Goal: Information Seeking & Learning: Learn about a topic

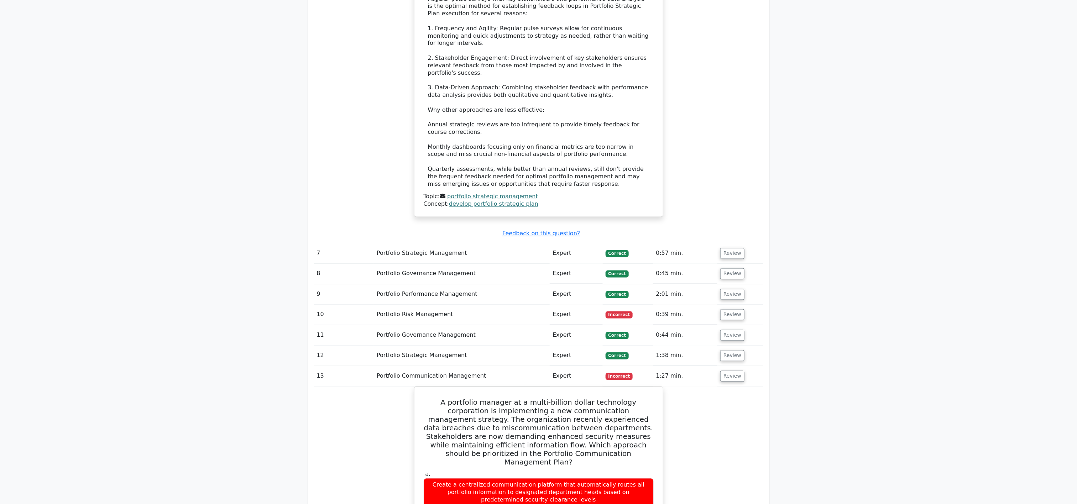
scroll to position [783, 0]
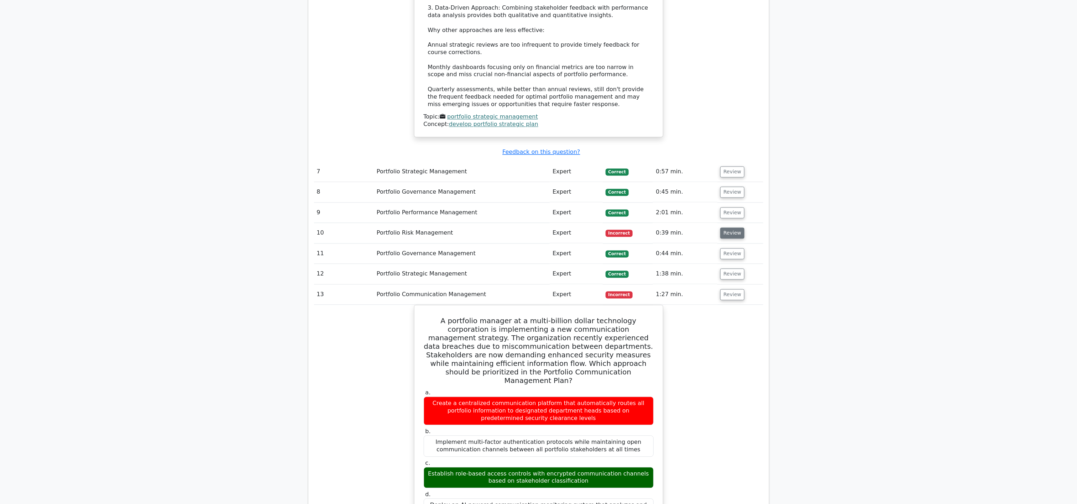
click at [738, 231] on button "Review" at bounding box center [732, 233] width 24 height 11
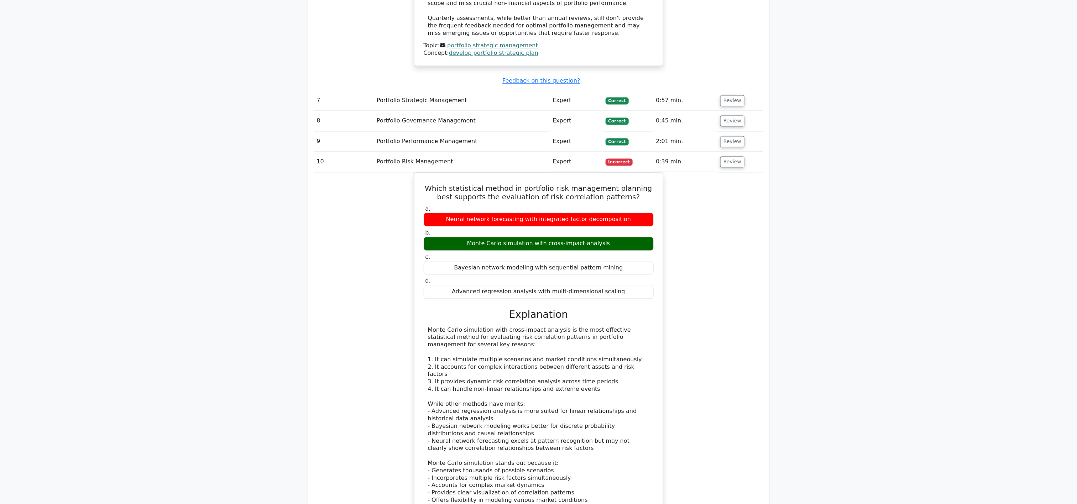
scroll to position [926, 0]
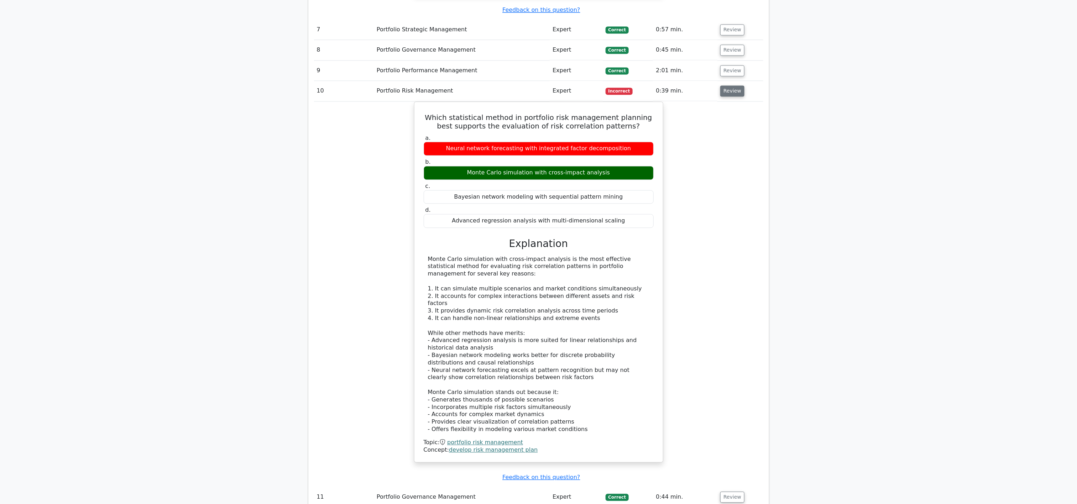
click at [734, 87] on button "Review" at bounding box center [732, 90] width 24 height 11
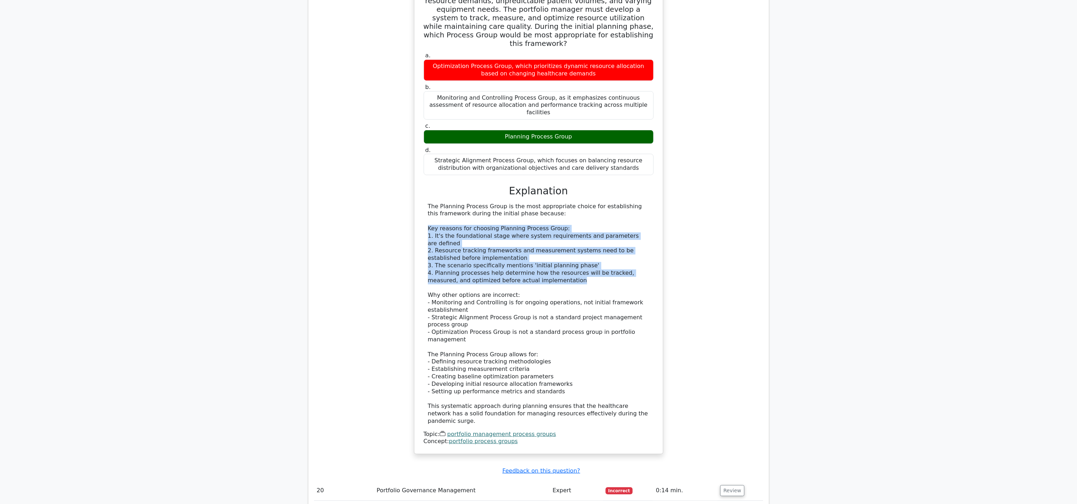
scroll to position [1839, 0]
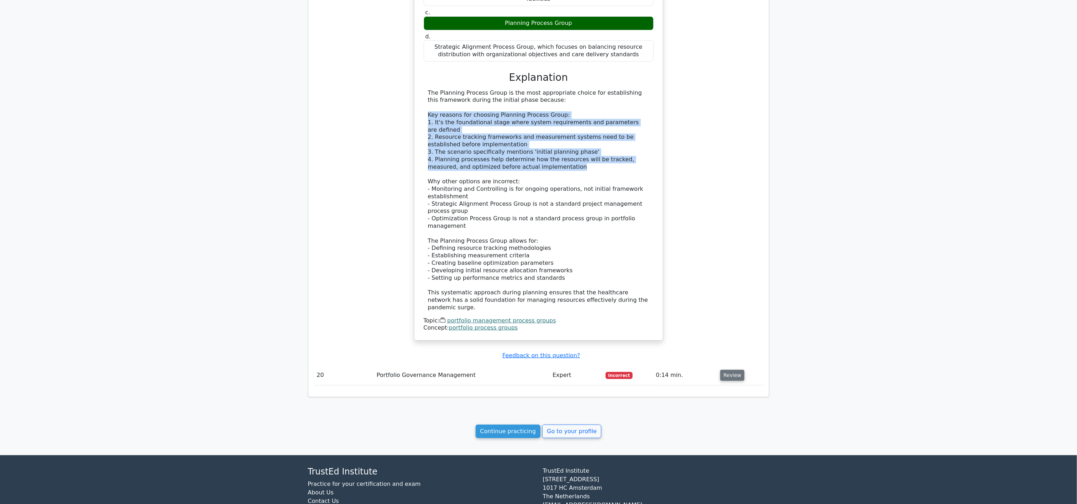
click at [721, 370] on button "Review" at bounding box center [732, 375] width 24 height 11
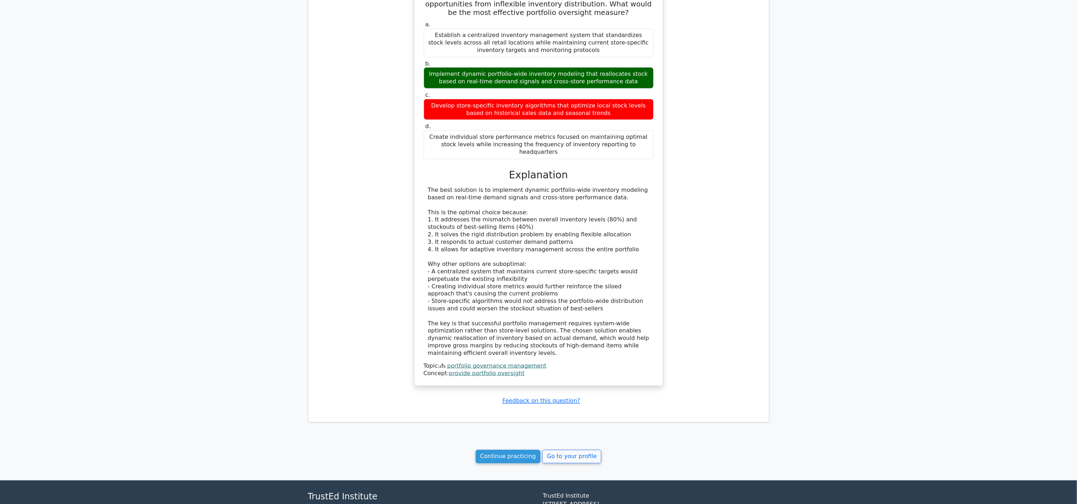
scroll to position [2308, 0]
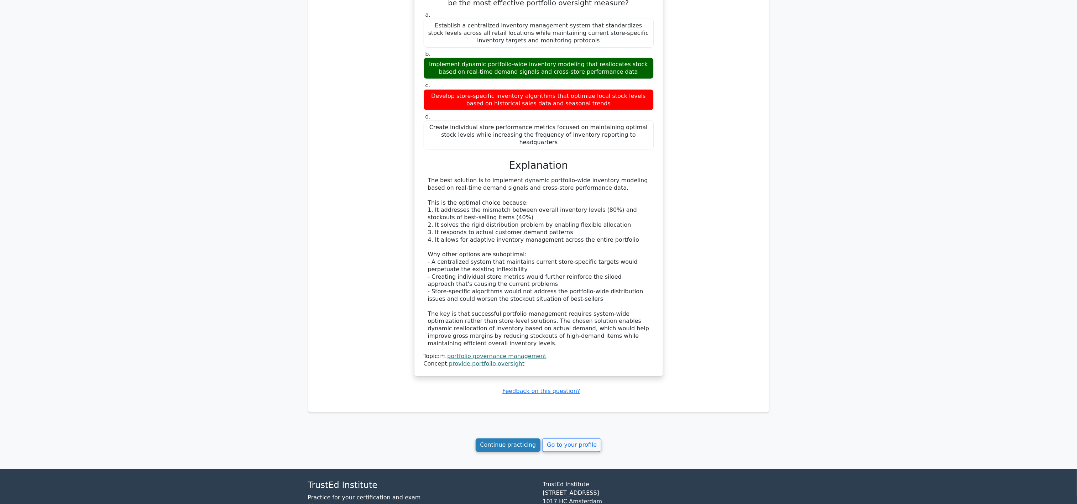
click at [518, 439] on link "Continue practicing" at bounding box center [508, 446] width 65 height 14
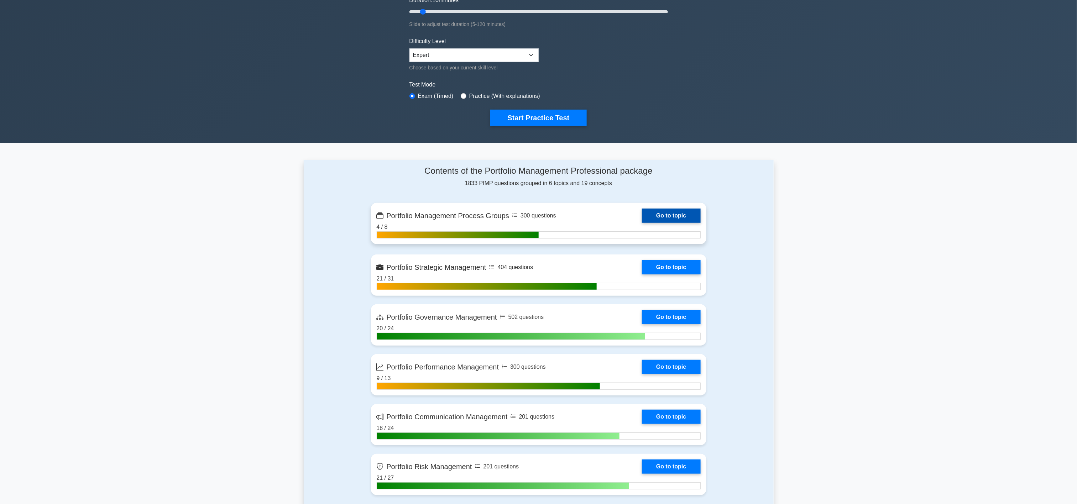
scroll to position [285, 0]
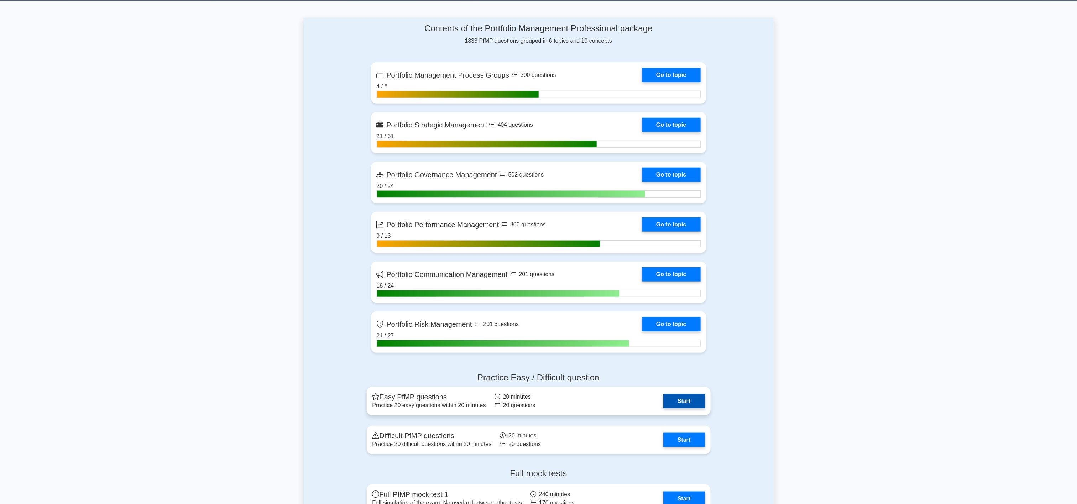
click at [663, 398] on link "Start" at bounding box center [683, 401] width 41 height 14
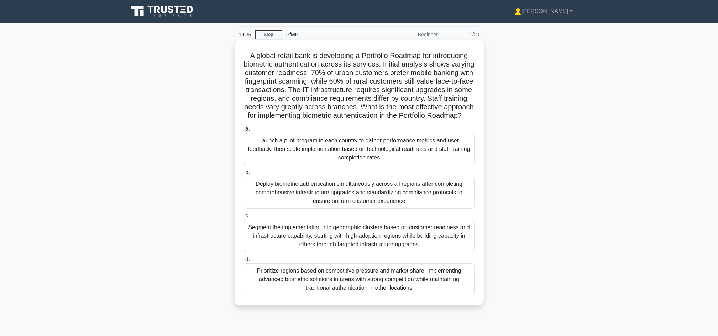
drag, startPoint x: 354, startPoint y: 90, endPoint x: 469, endPoint y: 120, distance: 119.0
click at [469, 120] on h5 "A global retail bank is developing a Portfolio Roadmap for introducing biometri…" at bounding box center [359, 85] width 232 height 69
click at [348, 252] on div "Segment the implementation into geographic clusters based on customer readiness…" at bounding box center [359, 236] width 231 height 32
click at [244, 218] on input "c. Segment the implementation into geographic clusters based on customer readin…" at bounding box center [244, 216] width 0 height 5
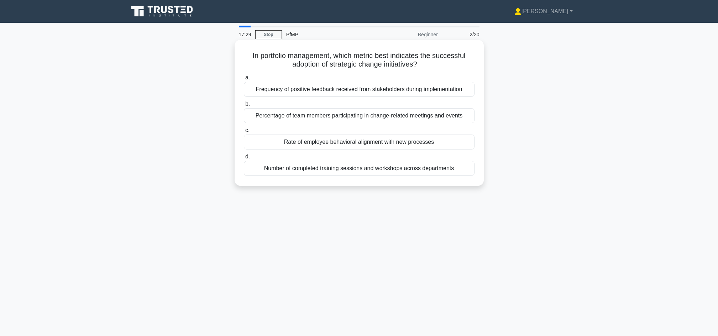
click at [415, 89] on div "Frequency of positive feedback received from stakeholders during implementation" at bounding box center [359, 89] width 231 height 15
click at [244, 80] on input "a. Frequency of positive feedback received from stakeholders during implementat…" at bounding box center [244, 77] width 0 height 5
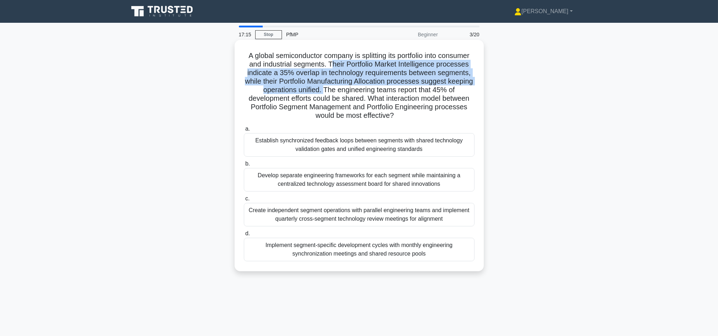
drag, startPoint x: 366, startPoint y: 62, endPoint x: 362, endPoint y: 88, distance: 26.6
click at [362, 88] on h5 "A global semiconductor company is splitting its portfolio into consumer and ind…" at bounding box center [359, 85] width 232 height 69
click at [374, 81] on h5 "A global semiconductor company is splitting its portfolio into consumer and ind…" at bounding box center [359, 85] width 232 height 69
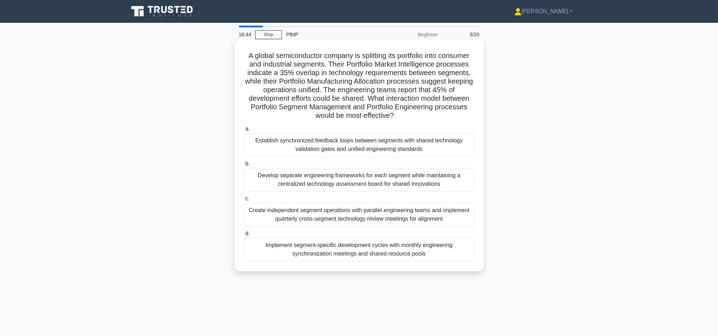
drag, startPoint x: 365, startPoint y: 89, endPoint x: 477, endPoint y: 115, distance: 115.0
click at [477, 115] on div "A global semiconductor company is splitting its portfolio into consumer and ind…" at bounding box center [360, 156] width 244 height 226
click at [308, 64] on h5 "A global semiconductor company is splitting its portfolio into consumer and ind…" at bounding box center [359, 85] width 232 height 69
drag, startPoint x: 251, startPoint y: 65, endPoint x: 355, endPoint y: 64, distance: 104.0
click at [355, 64] on h5 "A global semiconductor company is splitting its portfolio into consumer and ind…" at bounding box center [359, 85] width 232 height 69
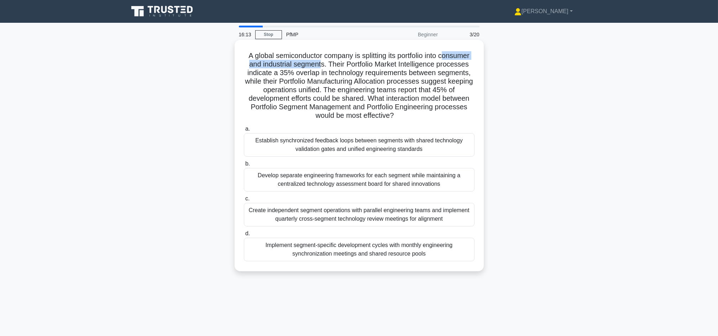
drag, startPoint x: 355, startPoint y: 64, endPoint x: 465, endPoint y: 112, distance: 119.9
click at [465, 112] on h5 "A global semiconductor company is splitting its portfolio into consumer and ind…" at bounding box center [359, 85] width 232 height 69
drag, startPoint x: 465, startPoint y: 112, endPoint x: 382, endPoint y: 66, distance: 95.1
click at [382, 66] on h5 "A global semiconductor company is splitting its portfolio into consumer and ind…" at bounding box center [359, 85] width 232 height 69
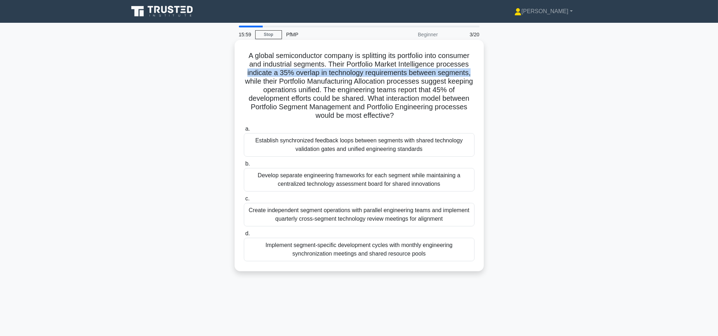
drag, startPoint x: 277, startPoint y: 73, endPoint x: 283, endPoint y: 83, distance: 11.8
click at [283, 83] on h5 "A global semiconductor company is splitting its portfolio into consumer and ind…" at bounding box center [359, 85] width 232 height 69
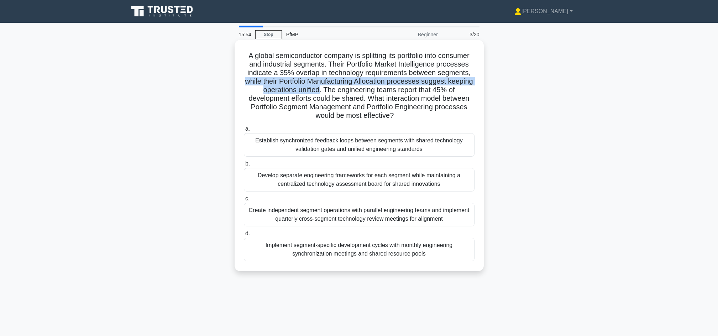
drag, startPoint x: 283, startPoint y: 83, endPoint x: 358, endPoint y: 88, distance: 75.3
click at [358, 88] on h5 "A global semiconductor company is splitting its portfolio into consumer and ind…" at bounding box center [359, 85] width 232 height 69
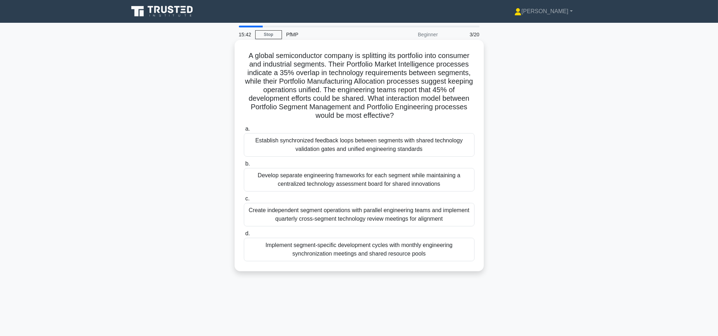
click at [338, 146] on div "Establish synchronized feedback loops between segments with shared technology v…" at bounding box center [359, 145] width 231 height 24
click at [244, 131] on input "a. Establish synchronized feedback loops between segments with shared technolog…" at bounding box center [244, 129] width 0 height 5
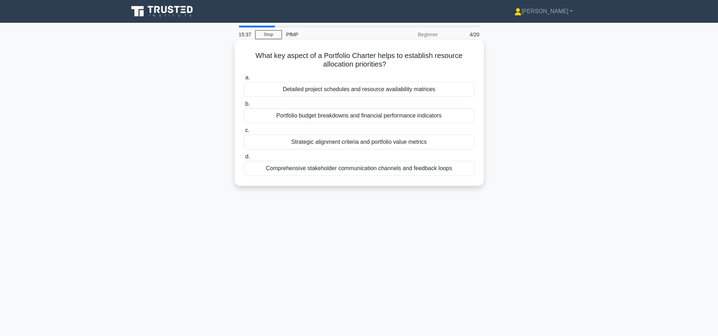
drag, startPoint x: 319, startPoint y: 56, endPoint x: 460, endPoint y: 63, distance: 141.2
click at [460, 63] on h5 "What key aspect of a Portfolio Charter helps to establish resource allocation p…" at bounding box center [359, 60] width 232 height 18
click at [406, 145] on div "Strategic alignment criteria and portfolio value metrics" at bounding box center [359, 142] width 231 height 15
click at [244, 133] on input "c. Strategic alignment criteria and portfolio value metrics" at bounding box center [244, 130] width 0 height 5
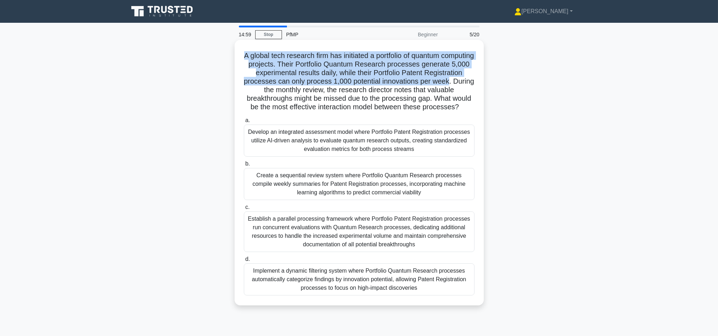
drag, startPoint x: 259, startPoint y: 57, endPoint x: 271, endPoint y: 88, distance: 33.3
click at [271, 88] on h5 "A global tech research firm has initiated a portfolio of quantum computing proj…" at bounding box center [359, 81] width 232 height 61
drag, startPoint x: 259, startPoint y: 106, endPoint x: 374, endPoint y: 115, distance: 114.9
click at [374, 112] on h5 "A global tech research firm has initiated a portfolio of quantum computing proj…" at bounding box center [359, 81] width 232 height 61
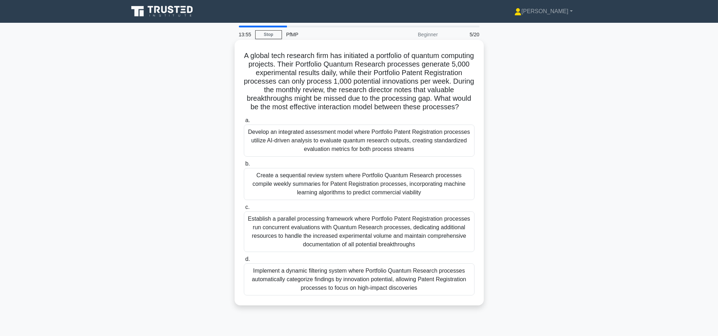
click at [338, 193] on div "Create a sequential review system where Portfolio Quantum Research processes co…" at bounding box center [359, 184] width 231 height 32
click at [244, 166] on input "b. Create a sequential review system where Portfolio Quantum Research processes…" at bounding box center [244, 164] width 0 height 5
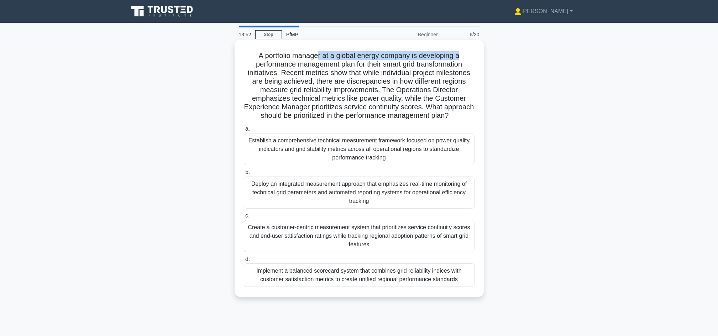
drag, startPoint x: 318, startPoint y: 57, endPoint x: 468, endPoint y: 56, distance: 150.6
click at [468, 56] on h5 "A portfolio manager at a global energy company is developing a performance mana…" at bounding box center [359, 85] width 232 height 69
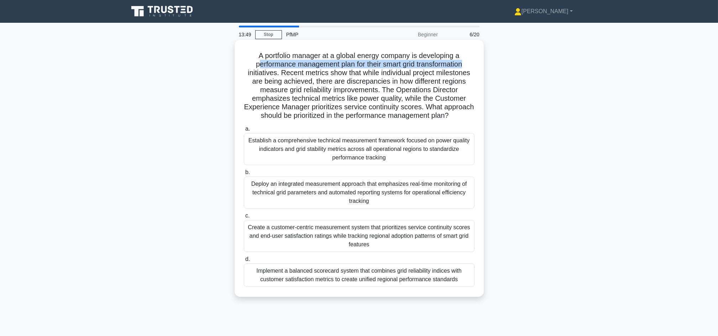
drag, startPoint x: 257, startPoint y: 66, endPoint x: 465, endPoint y: 66, distance: 208.7
click at [465, 66] on h5 "A portfolio manager at a global energy company is developing a performance mana…" at bounding box center [359, 85] width 232 height 69
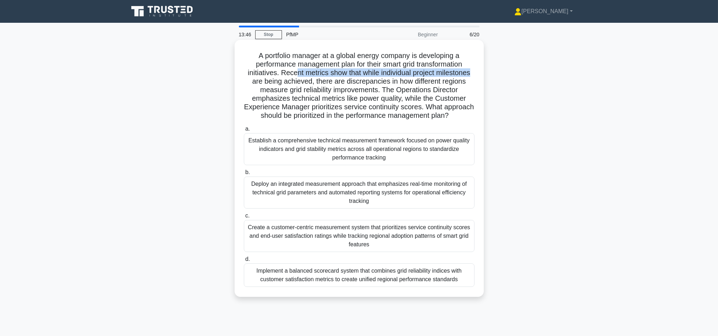
drag, startPoint x: 293, startPoint y: 75, endPoint x: 482, endPoint y: 75, distance: 189.8
click at [482, 75] on div "A portfolio manager at a global energy company is developing a performance mana…" at bounding box center [359, 168] width 249 height 257
click at [400, 287] on div "Implement a balanced scorecard system that combines grid reliability indices wi…" at bounding box center [359, 275] width 231 height 24
click at [244, 262] on input "d. Implement a balanced scorecard system that combines grid reliability indices…" at bounding box center [244, 259] width 0 height 5
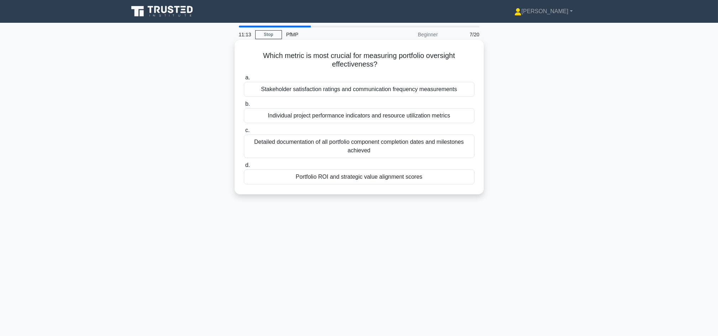
click at [424, 179] on div "Portfolio ROI and strategic value alignment scores" at bounding box center [359, 176] width 231 height 15
click at [244, 168] on input "d. Portfolio ROI and strategic value alignment scores" at bounding box center [244, 165] width 0 height 5
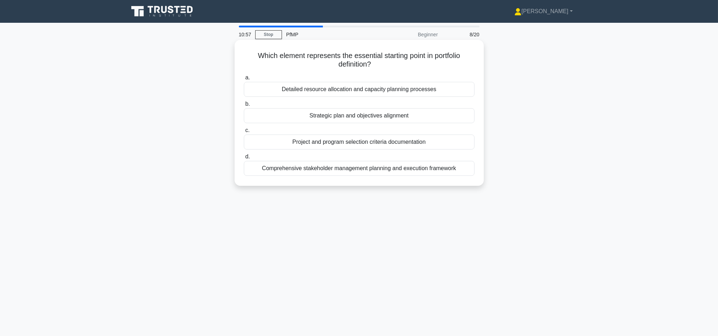
click at [436, 118] on div "Strategic plan and objectives alignment" at bounding box center [359, 115] width 231 height 15
click at [244, 106] on input "b. Strategic plan and objectives alignment" at bounding box center [244, 104] width 0 height 5
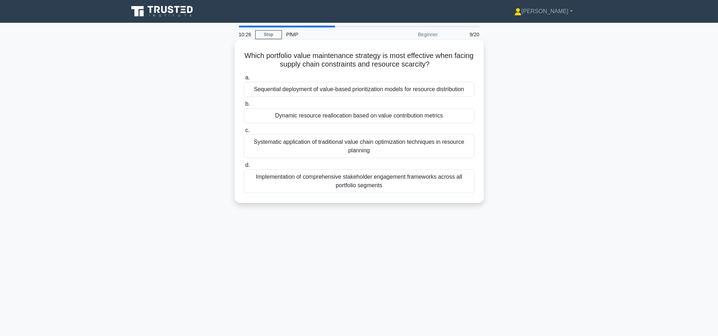
click at [435, 117] on div "Dynamic resource reallocation based on value contribution metrics" at bounding box center [359, 115] width 231 height 15
click at [244, 106] on input "b. Dynamic resource reallocation based on value contribution metrics" at bounding box center [244, 104] width 0 height 5
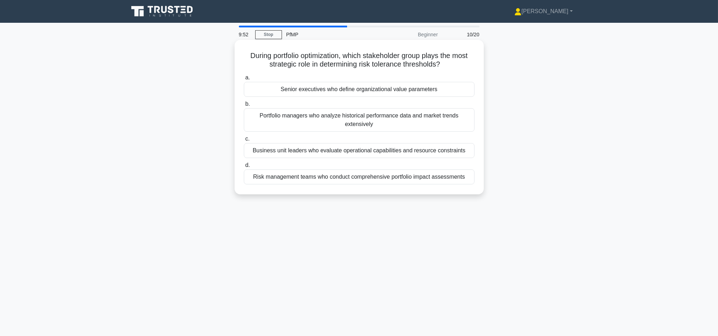
click at [425, 92] on div "Senior executives who define organizational value parameters" at bounding box center [359, 89] width 231 height 15
click at [244, 80] on input "a. Senior executives who define organizational value parameters" at bounding box center [244, 77] width 0 height 5
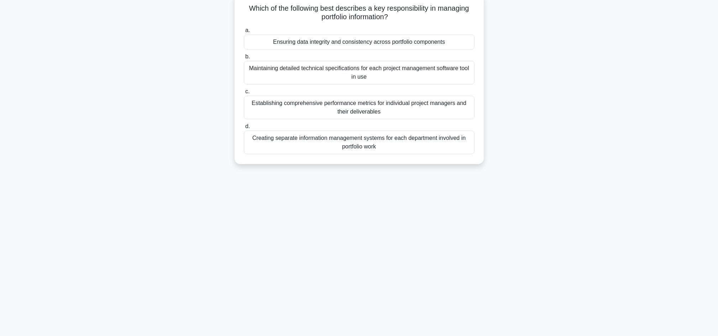
click at [444, 44] on div "Ensuring data integrity and consistency across portfolio components" at bounding box center [359, 42] width 231 height 15
click at [244, 33] on input "a. Ensuring data integrity and consistency across portfolio components" at bounding box center [244, 30] width 0 height 5
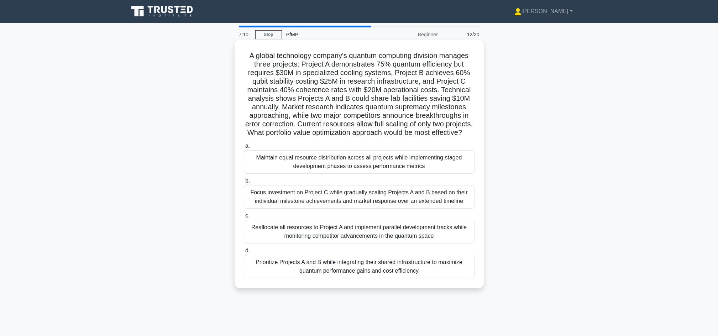
click at [409, 278] on div "Prioritize Projects A and B while integrating their shared infrastructure to ma…" at bounding box center [359, 267] width 231 height 24
click at [244, 253] on input "d. Prioritize Projects A and B while integrating their shared infrastructure to…" at bounding box center [244, 251] width 0 height 5
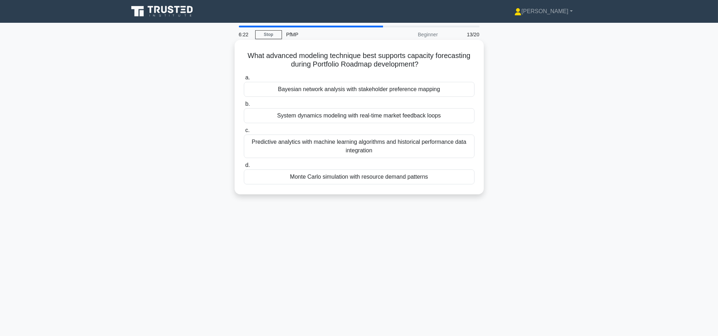
click at [407, 180] on div "Monte Carlo simulation with resource demand patterns" at bounding box center [359, 176] width 231 height 15
click at [244, 168] on input "d. Monte Carlo simulation with resource demand patterns" at bounding box center [244, 165] width 0 height 5
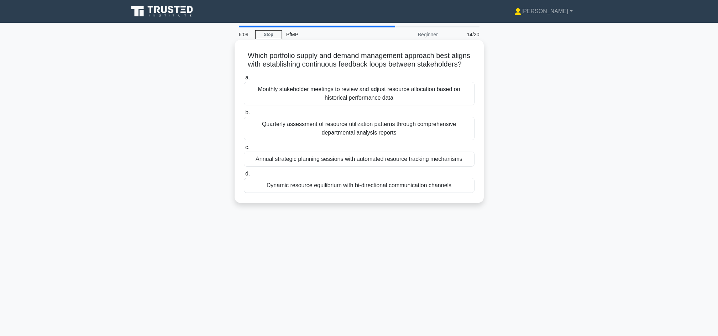
click at [396, 190] on div "Dynamic resource equilibrium with bi-directional communication channels" at bounding box center [359, 185] width 231 height 15
click at [244, 176] on input "d. Dynamic resource equilibrium with bi-directional communication channels" at bounding box center [244, 174] width 0 height 5
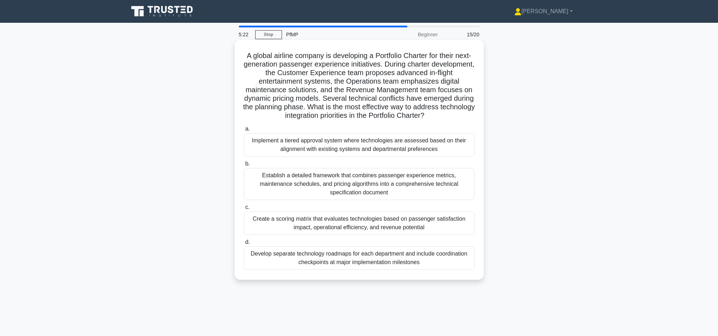
drag, startPoint x: 368, startPoint y: 103, endPoint x: 454, endPoint y: 113, distance: 86.4
click at [454, 113] on h5 "A global airline company is developing a Portfolio Charter for their next-gener…" at bounding box center [359, 85] width 232 height 69
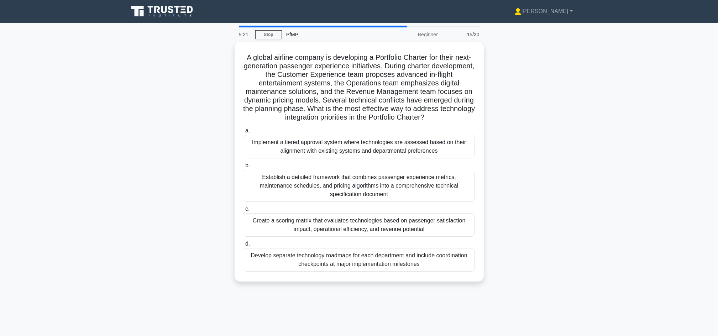
click at [589, 162] on div "A global airline company is developing a Portfolio Charter for their next-gener…" at bounding box center [359, 166] width 470 height 249
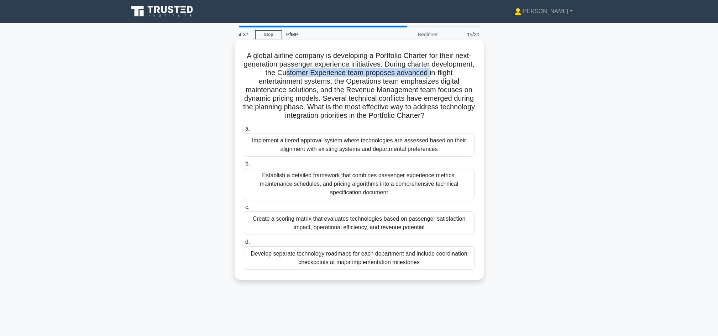
drag, startPoint x: 317, startPoint y: 77, endPoint x: 461, endPoint y: 75, distance: 144.2
click at [461, 75] on h5 "A global airline company is developing a Portfolio Charter for their next-gener…" at bounding box center [359, 85] width 232 height 69
drag, startPoint x: 249, startPoint y: 81, endPoint x: 328, endPoint y: 82, distance: 79.1
click at [328, 82] on h5 "A global airline company is developing a Portfolio Charter for their next-gener…" at bounding box center [359, 85] width 232 height 69
drag, startPoint x: 248, startPoint y: 92, endPoint x: 325, endPoint y: 90, distance: 76.9
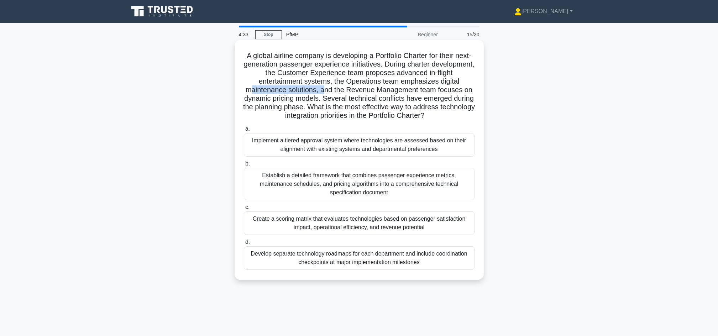
click at [325, 90] on h5 "A global airline company is developing a Portfolio Charter for their next-gener…" at bounding box center [359, 85] width 232 height 69
drag, startPoint x: 272, startPoint y: 98, endPoint x: 309, endPoint y: 100, distance: 37.1
click at [309, 100] on h5 "A global airline company is developing a Portfolio Charter for their next-gener…" at bounding box center [359, 85] width 232 height 69
click at [453, 219] on div "Create a scoring matrix that evaluates technologies based on passenger satisfac…" at bounding box center [359, 224] width 231 height 24
click at [244, 210] on input "c. Create a scoring matrix that evaluates technologies based on passenger satis…" at bounding box center [244, 207] width 0 height 5
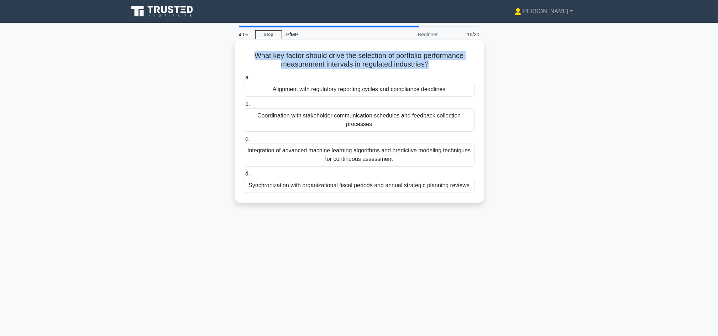
drag, startPoint x: 253, startPoint y: 57, endPoint x: 429, endPoint y: 63, distance: 176.7
click at [429, 63] on h5 "What key factor should drive the selection of portfolio performance measurement…" at bounding box center [359, 60] width 232 height 18
click at [378, 64] on h5 "What key factor should drive the selection of portfolio performance measurement…" at bounding box center [359, 60] width 232 height 18
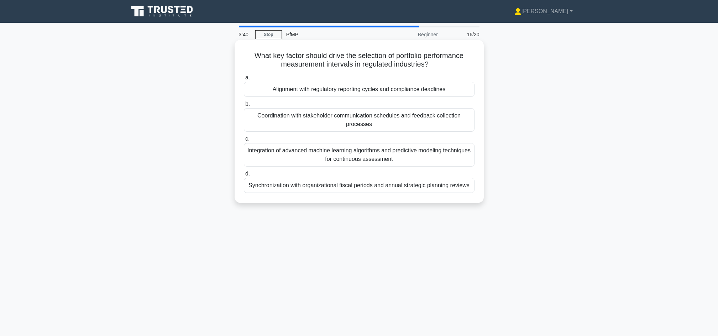
drag, startPoint x: 403, startPoint y: 57, endPoint x: 449, endPoint y: 62, distance: 46.5
click at [449, 62] on h5 "What key factor should drive the selection of portfolio performance measurement…" at bounding box center [359, 60] width 232 height 18
click at [390, 122] on div "Coordination with stakeholder communication schedules and feedback collection p…" at bounding box center [359, 120] width 231 height 24
click at [244, 106] on input "b. Coordination with stakeholder communication schedules and feedback collectio…" at bounding box center [244, 104] width 0 height 5
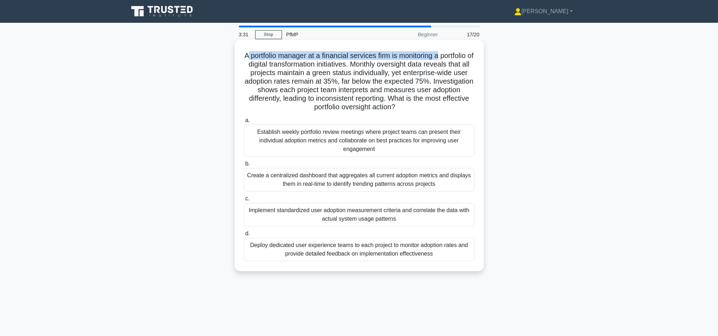
drag, startPoint x: 261, startPoint y: 53, endPoint x: 468, endPoint y: 56, distance: 206.5
click at [468, 56] on h5 "A portfolio manager at a financial services firm is monitoring a portfolio of d…" at bounding box center [359, 81] width 232 height 61
drag, startPoint x: 311, startPoint y: 92, endPoint x: 471, endPoint y: 105, distance: 160.7
click at [471, 105] on h5 "A portfolio manager at a financial services firm is monitoring a portfolio of d…" at bounding box center [359, 81] width 232 height 61
drag, startPoint x: 331, startPoint y: 59, endPoint x: 449, endPoint y: 60, distance: 118.6
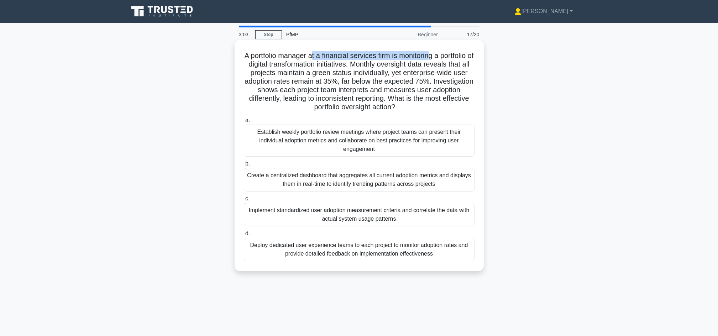
click at [449, 60] on h5 "A portfolio manager at a financial services firm is monitoring a portfolio of d…" at bounding box center [359, 81] width 232 height 61
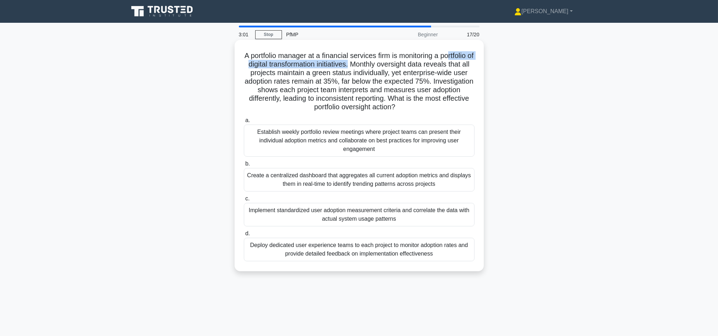
drag, startPoint x: 258, startPoint y: 64, endPoint x: 393, endPoint y: 66, distance: 135.3
click at [393, 66] on h5 "A portfolio manager at a financial services firm is monitoring a portfolio of d…" at bounding box center [359, 81] width 232 height 61
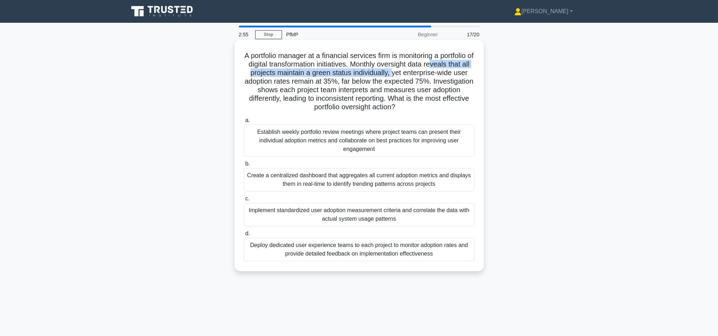
drag, startPoint x: 262, startPoint y: 73, endPoint x: 452, endPoint y: 74, distance: 189.4
click at [452, 74] on h5 "A portfolio manager at a financial services firm is monitoring a portfolio of d…" at bounding box center [359, 81] width 232 height 61
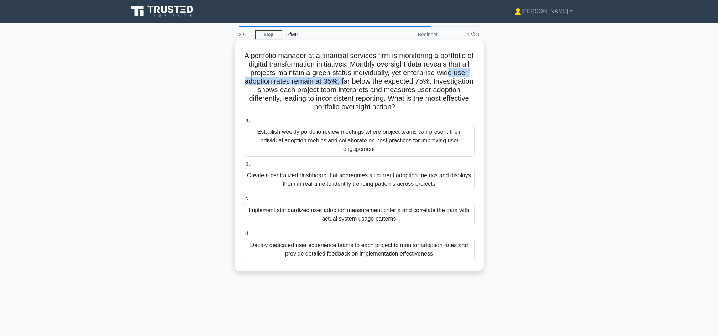
drag, startPoint x: 300, startPoint y: 83, endPoint x: 423, endPoint y: 82, distance: 122.9
click at [423, 82] on h5 "A portfolio manager at a financial services firm is monitoring a portfolio of d…" at bounding box center [359, 81] width 232 height 61
click at [440, 149] on div "Establish weekly portfolio review meetings where project teams can present thei…" at bounding box center [359, 141] width 231 height 32
click at [244, 123] on input "a. Establish weekly portfolio review meetings where project teams can present t…" at bounding box center [244, 120] width 0 height 5
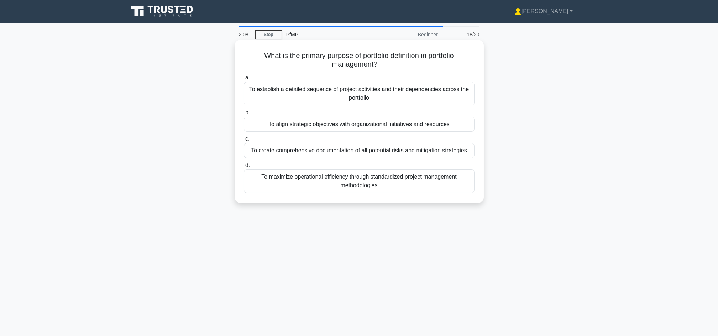
drag, startPoint x: 266, startPoint y: 56, endPoint x: 409, endPoint y: 62, distance: 143.3
click at [409, 62] on h5 "What is the primary purpose of portfolio definition in portfolio management? .s…" at bounding box center [359, 60] width 232 height 18
click at [426, 131] on div "To align strategic objectives with organizational initiatives and resources" at bounding box center [359, 124] width 231 height 15
click at [244, 115] on input "b. To align strategic objectives with organizational initiatives and resources" at bounding box center [244, 112] width 0 height 5
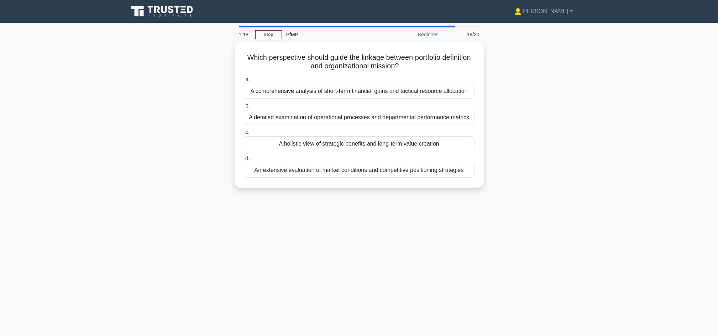
drag, startPoint x: 421, startPoint y: 143, endPoint x: 426, endPoint y: 200, distance: 57.2
click at [426, 200] on div "1:18 Stop PfMP Beginner 19/20 Which perspective should guide the linkage betwee…" at bounding box center [359, 204] width 470 height 356
drag, startPoint x: 426, startPoint y: 200, endPoint x: 485, endPoint y: 258, distance: 82.3
click at [485, 258] on div "1:17 Stop PfMP Beginner 19/20 Which perspective should guide the linkage betwee…" at bounding box center [359, 204] width 470 height 356
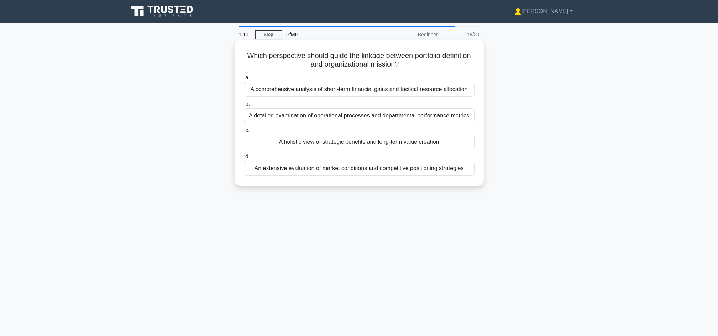
click at [409, 144] on div "A holistic view of strategic benefits and long-term value creation" at bounding box center [359, 142] width 231 height 15
click at [244, 133] on input "c. A holistic view of strategic benefits and long-term value creation" at bounding box center [244, 130] width 0 height 5
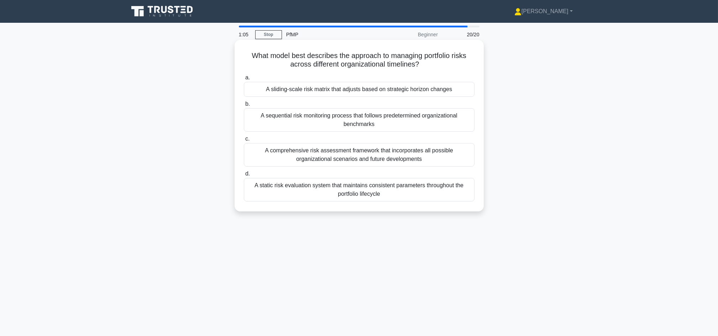
drag, startPoint x: 298, startPoint y: 58, endPoint x: 433, endPoint y: 62, distance: 135.4
click at [433, 62] on h5 "What model best describes the approach to managing portfolio risks across diffe…" at bounding box center [359, 60] width 232 height 18
click at [414, 94] on div "A sliding-scale risk matrix that adjusts based on strategic horizon changes" at bounding box center [359, 89] width 231 height 15
click at [244, 80] on input "a. A sliding-scale risk matrix that adjusts based on strategic horizon changes" at bounding box center [244, 77] width 0 height 5
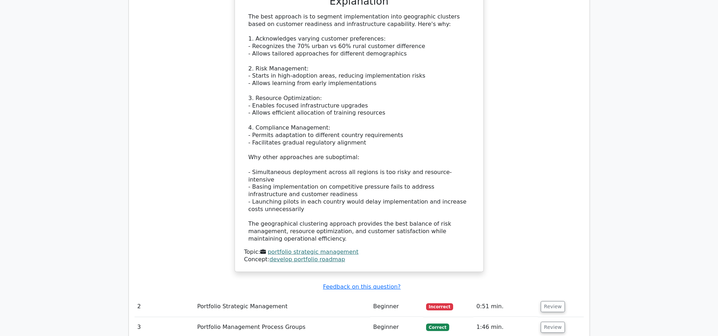
scroll to position [760, 0]
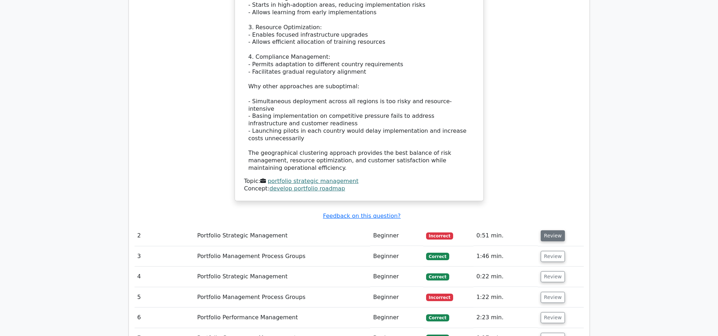
click at [555, 230] on button "Review" at bounding box center [553, 235] width 24 height 11
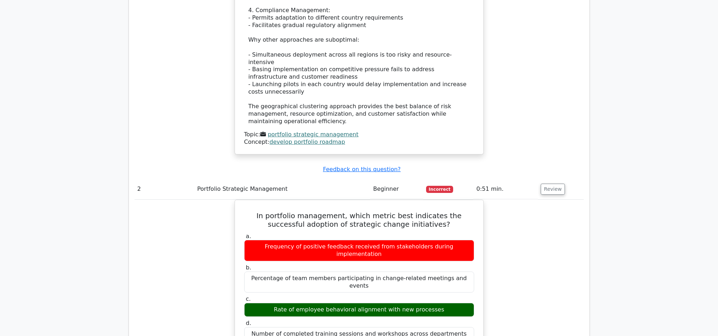
scroll to position [855, 0]
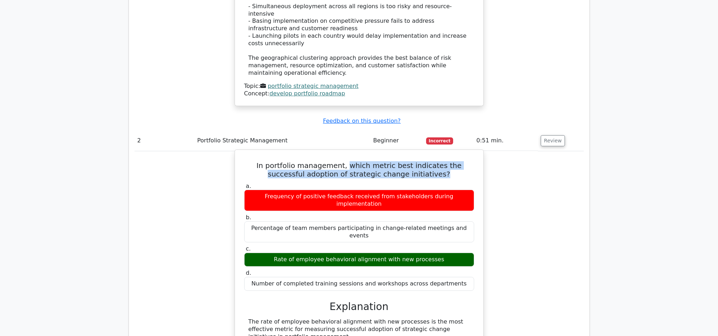
drag, startPoint x: 334, startPoint y: 151, endPoint x: 433, endPoint y: 158, distance: 99.2
click at [433, 161] on h5 "In portfolio management, which metric best indicates the successful adoption of…" at bounding box center [359, 169] width 231 height 17
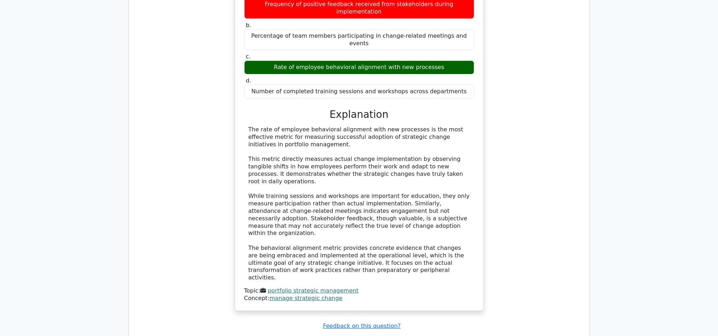
scroll to position [1187, 0]
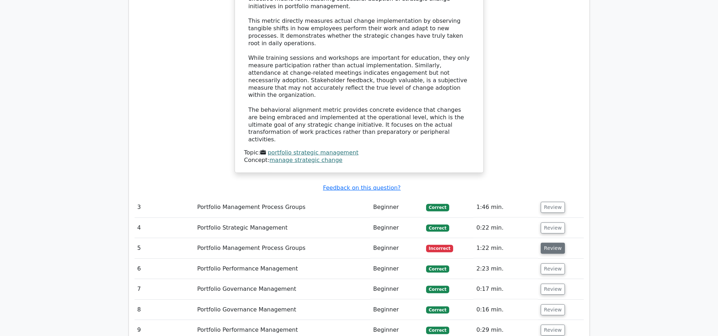
click at [550, 243] on button "Review" at bounding box center [553, 248] width 24 height 11
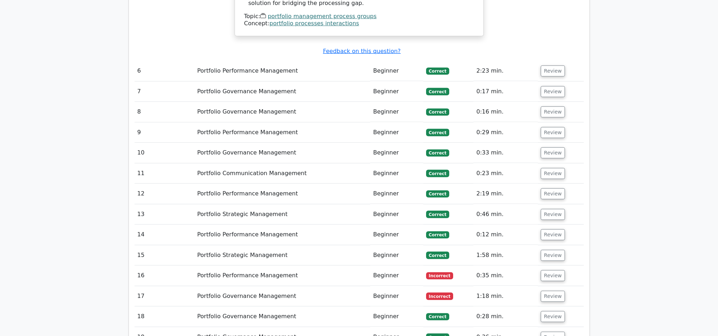
scroll to position [1994, 0]
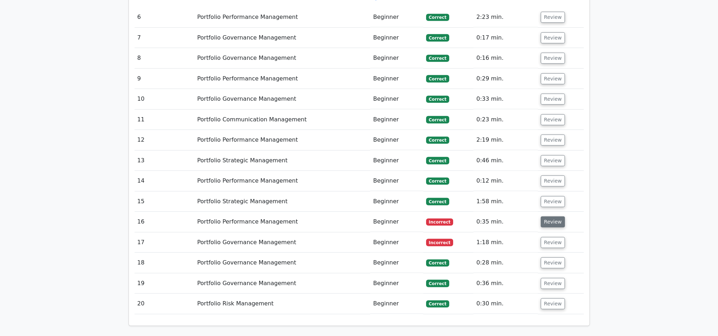
click at [550, 216] on button "Review" at bounding box center [553, 221] width 24 height 11
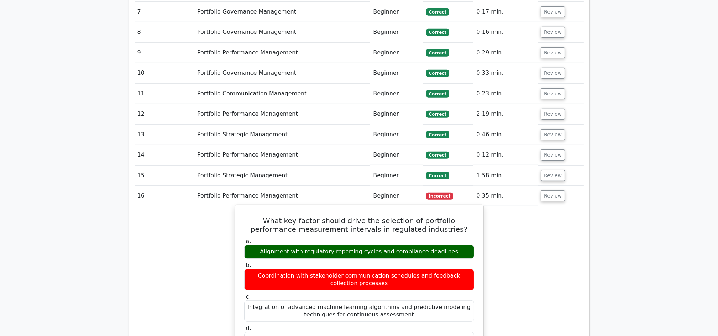
scroll to position [2136, 0]
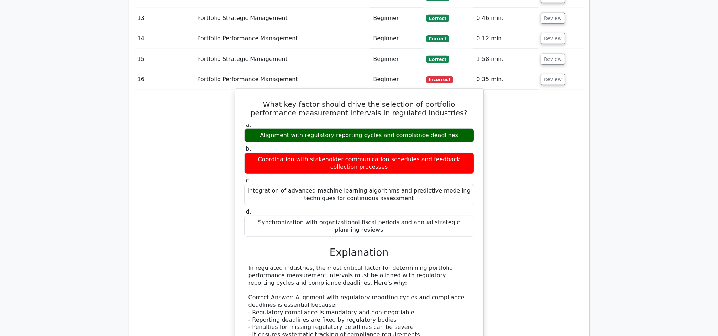
drag, startPoint x: 249, startPoint y: 203, endPoint x: 468, endPoint y: 215, distance: 218.6
drag, startPoint x: 307, startPoint y: 219, endPoint x: 251, endPoint y: 204, distance: 58.0
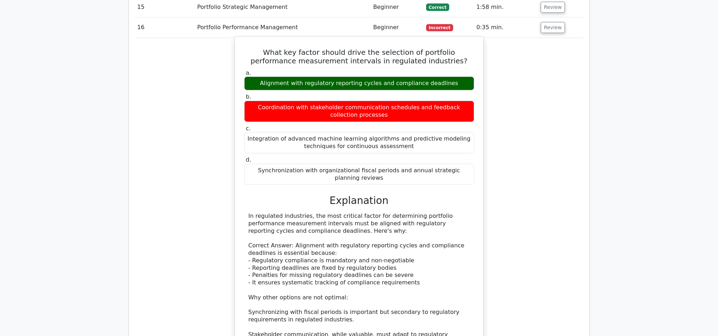
scroll to position [2231, 0]
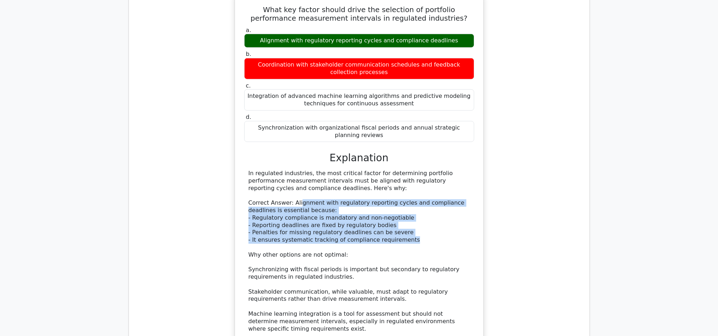
drag, startPoint x: 297, startPoint y: 138, endPoint x: 458, endPoint y: 171, distance: 165.1
click at [458, 171] on div "In regulated industries, the most critical factor for determining portfolio per…" at bounding box center [359, 266] width 221 height 193
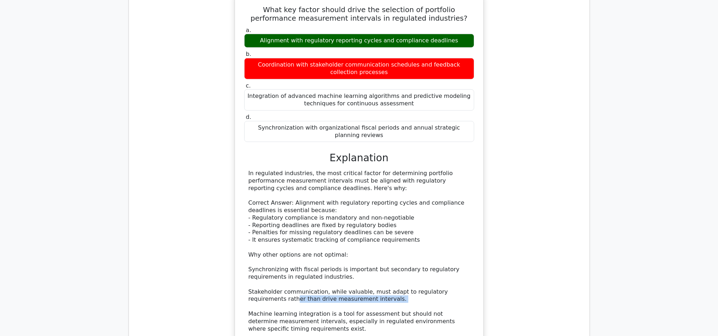
drag, startPoint x: 257, startPoint y: 233, endPoint x: 351, endPoint y: 237, distance: 93.4
click at [351, 237] on div "In regulated industries, the most critical factor for determining portfolio per…" at bounding box center [359, 266] width 221 height 193
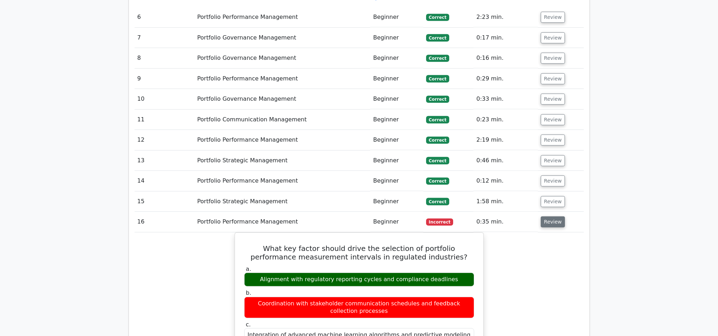
click at [546, 216] on button "Review" at bounding box center [553, 221] width 24 height 11
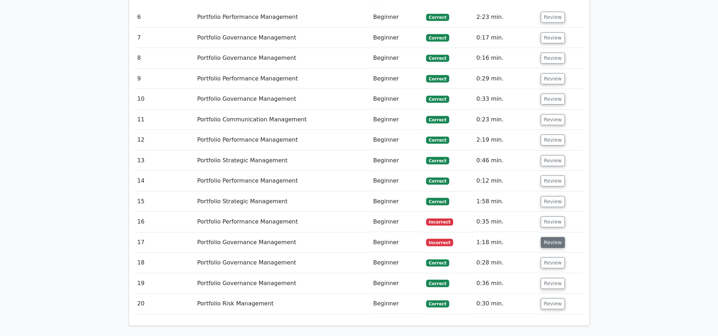
click at [547, 237] on button "Review" at bounding box center [553, 242] width 24 height 11
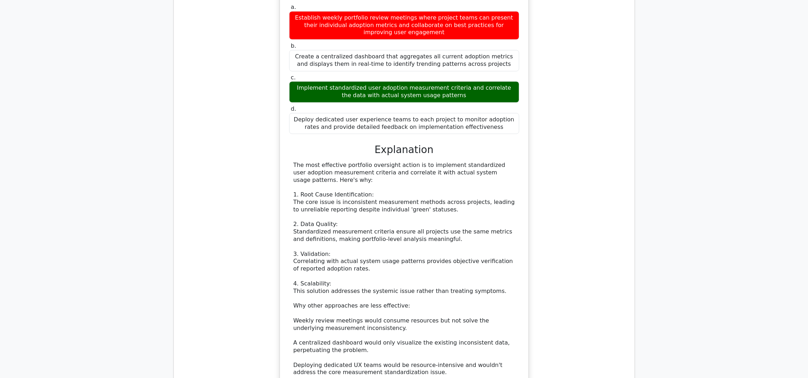
scroll to position [2569, 0]
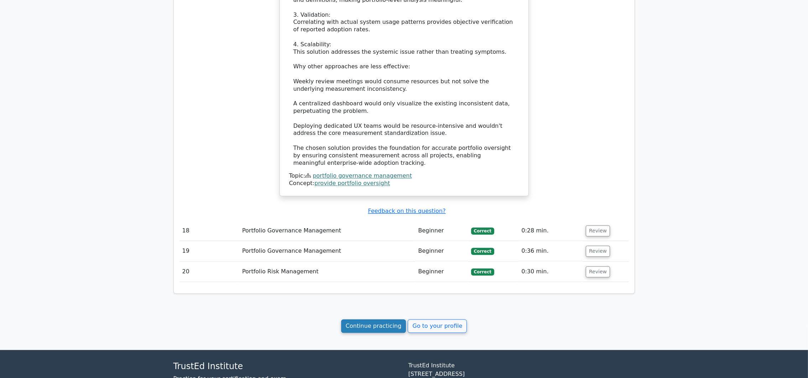
click at [359, 319] on link "Continue practicing" at bounding box center [373, 326] width 65 height 14
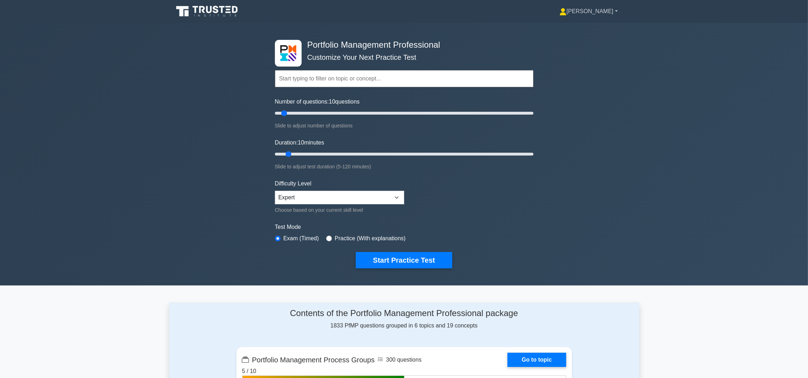
click at [615, 11] on link "[PERSON_NAME]" at bounding box center [588, 11] width 93 height 14
click at [591, 38] on link "Settings" at bounding box center [571, 39] width 56 height 11
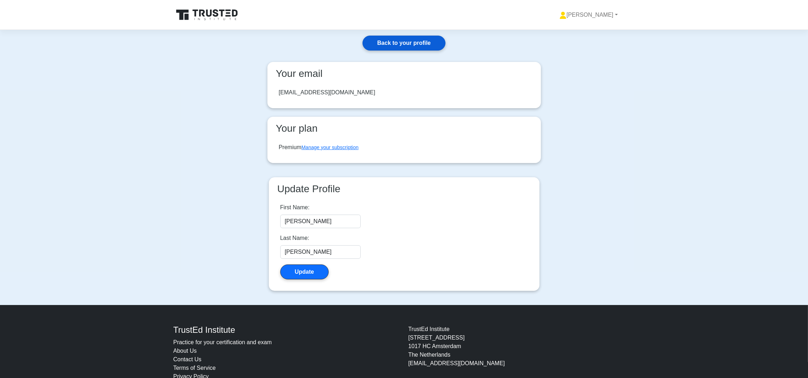
click at [383, 40] on link "Back to your profile" at bounding box center [403, 43] width 83 height 15
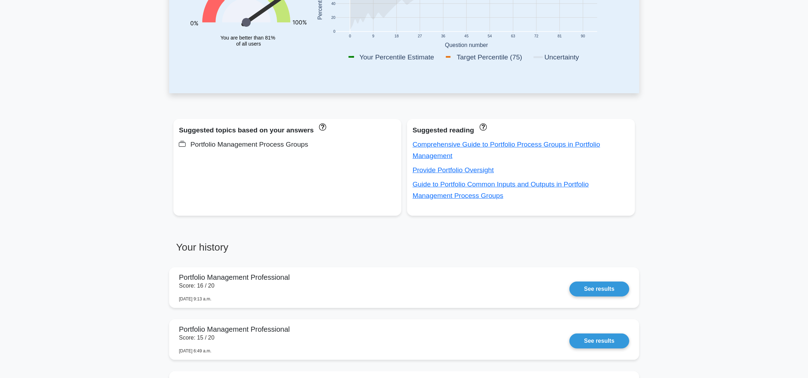
scroll to position [151, 0]
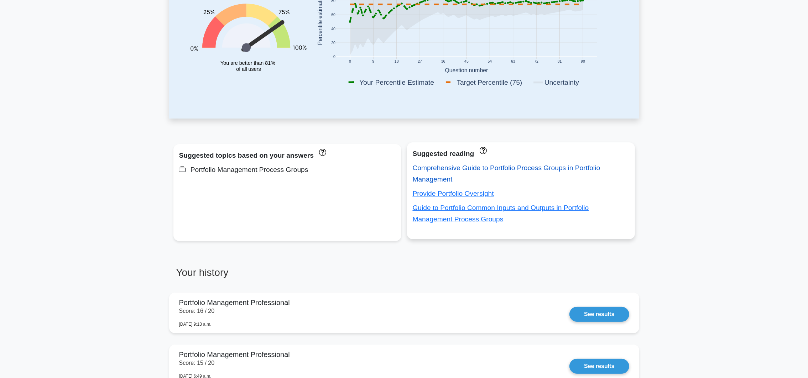
click at [526, 170] on link "Comprehensive Guide to Portfolio Process Groups in Portfolio Management" at bounding box center [507, 173] width 188 height 19
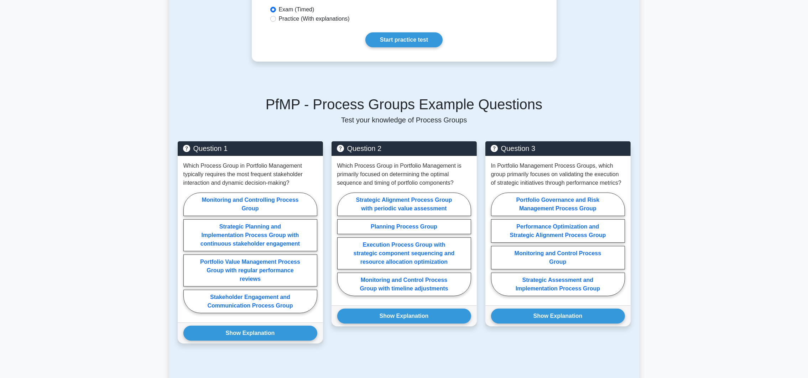
scroll to position [53, 0]
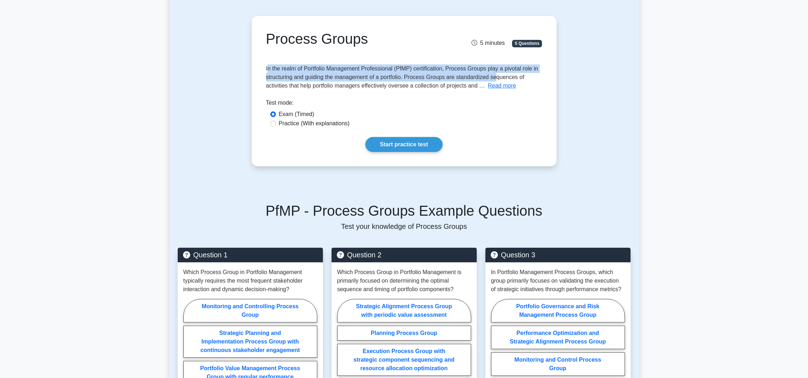
drag, startPoint x: 268, startPoint y: 68, endPoint x: 487, endPoint y: 80, distance: 220.0
click at [493, 78] on span "In the realm of Portfolio Management Professional (PfMP) certification, Process…" at bounding box center [402, 77] width 272 height 23
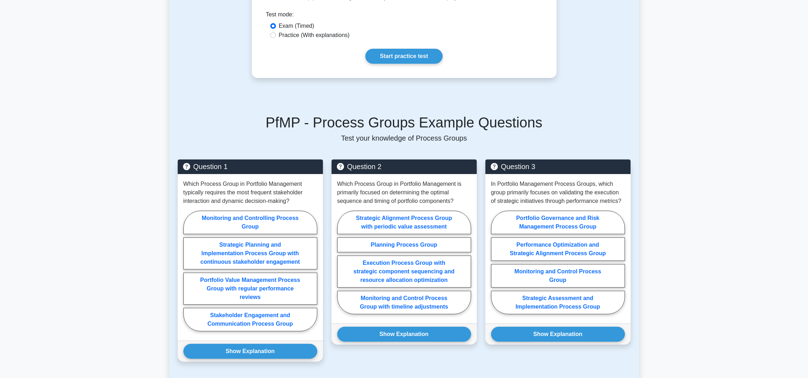
scroll to position [160, 0]
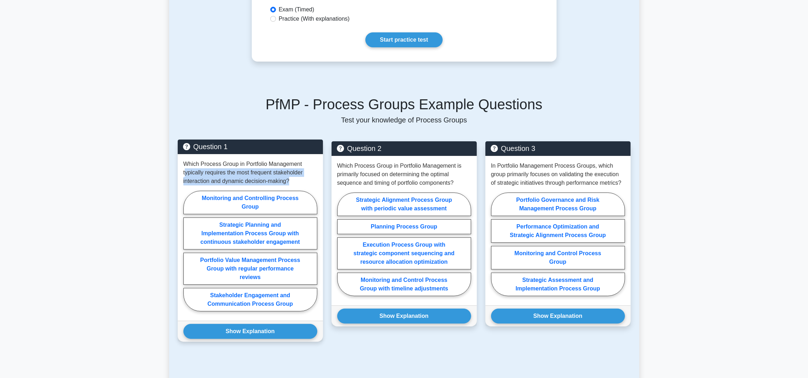
drag, startPoint x: 185, startPoint y: 168, endPoint x: 292, endPoint y: 178, distance: 107.6
click at [292, 178] on p "Which Process Group in Portfolio Management typically requires the most frequen…" at bounding box center [250, 173] width 134 height 26
click at [261, 204] on label "Monitoring and Controlling Process Group" at bounding box center [250, 203] width 134 height 24
click at [188, 251] on input "Monitoring and Controlling Process Group" at bounding box center [185, 253] width 5 height 5
radio input "true"
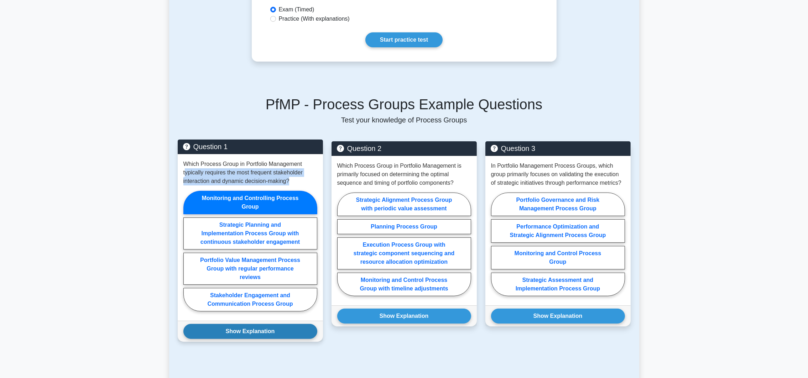
click at [272, 336] on button "Show Explanation" at bounding box center [250, 331] width 134 height 15
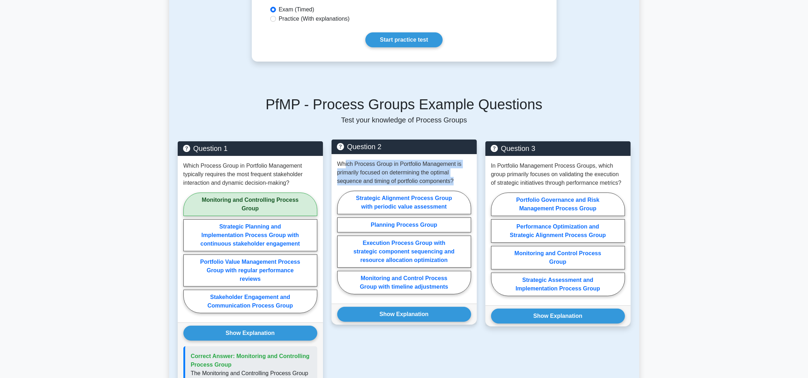
drag, startPoint x: 345, startPoint y: 164, endPoint x: 455, endPoint y: 178, distance: 111.3
click at [455, 178] on p "Which Process Group in Portfolio Management is primarily focused on determining…" at bounding box center [404, 173] width 134 height 26
click at [423, 226] on label "Planning Process Group" at bounding box center [404, 225] width 134 height 15
click at [342, 242] on input "Planning Process Group" at bounding box center [339, 244] width 5 height 5
radio input "true"
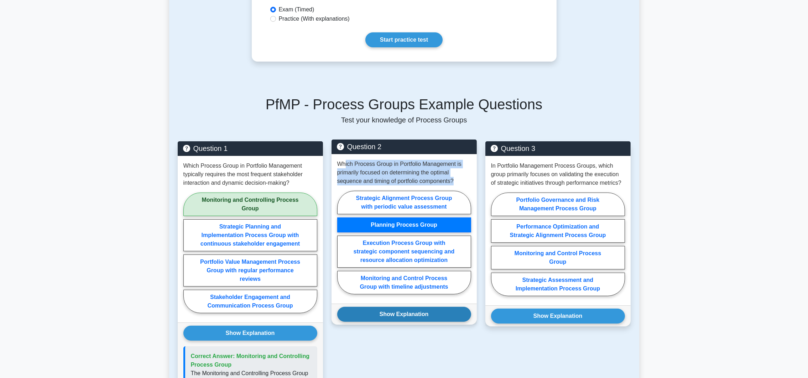
click at [430, 315] on button "Show Explanation" at bounding box center [404, 314] width 134 height 15
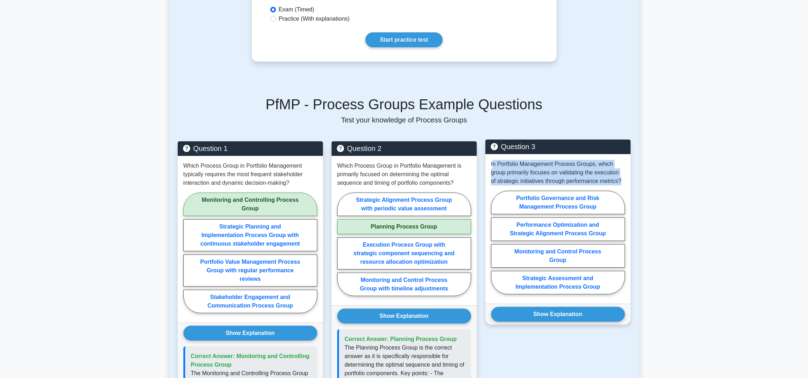
drag, startPoint x: 492, startPoint y: 166, endPoint x: 624, endPoint y: 177, distance: 132.9
click at [624, 177] on p "In Portfolio Management Process Groups, which group primarily focuses on valida…" at bounding box center [558, 173] width 134 height 26
click at [563, 233] on label "Performance Optimization and Strategic Alignment Process Group" at bounding box center [558, 230] width 134 height 24
click at [496, 242] on input "Performance Optimization and Strategic Alignment Process Group" at bounding box center [493, 244] width 5 height 5
radio input "true"
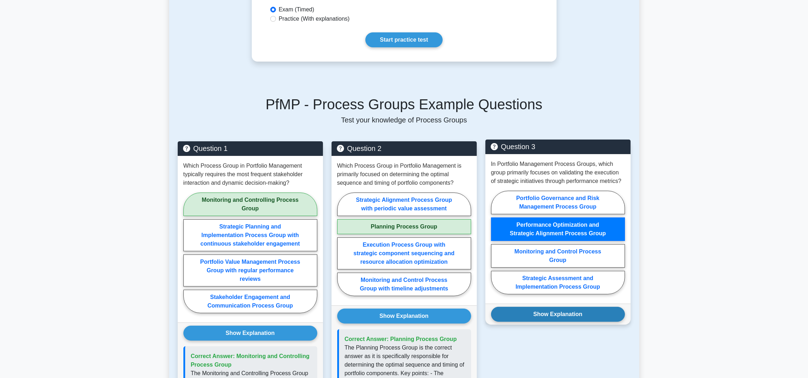
click at [579, 323] on div "Show Explanation Correct Answer: Monitoring and Control Process Group" at bounding box center [557, 314] width 145 height 21
click at [578, 317] on button "Show Explanation" at bounding box center [558, 314] width 134 height 15
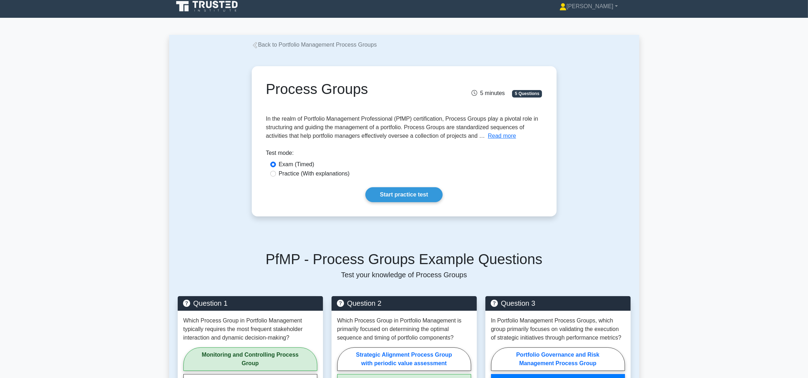
scroll to position [0, 0]
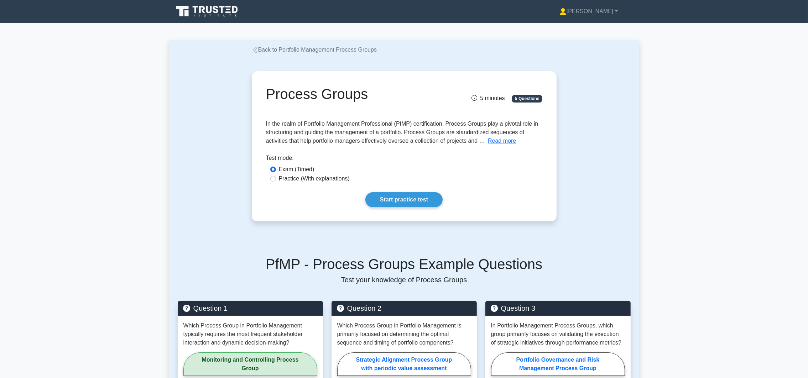
drag, startPoint x: 223, startPoint y: 14, endPoint x: 275, endPoint y: 48, distance: 62.6
click at [223, 14] on icon at bounding box center [207, 12] width 68 height 14
click at [616, 8] on link "[PERSON_NAME]" at bounding box center [588, 11] width 93 height 14
click at [621, 221] on div "Process Groups 5 minutes 5 Questions Read more Introduction" at bounding box center [404, 146] width 470 height 184
click at [401, 207] on div "Process Groups 5 minutes 5 Questions In the realm of Portfolio Management Profe…" at bounding box center [404, 144] width 299 height 145
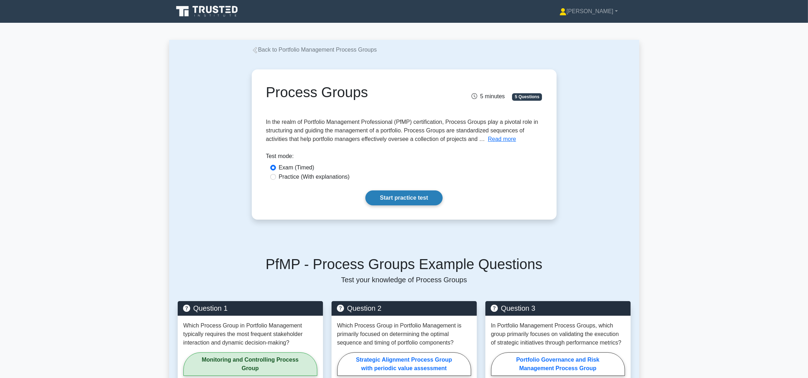
click at [400, 201] on link "Start practice test" at bounding box center [403, 198] width 77 height 15
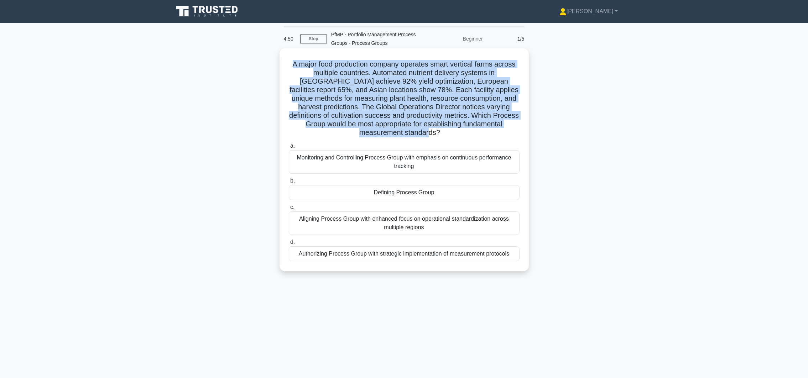
drag, startPoint x: 288, startPoint y: 65, endPoint x: 508, endPoint y: 127, distance: 228.5
click at [508, 127] on h5 "A major food production company operates smart vertical farms across multiple c…" at bounding box center [404, 99] width 232 height 78
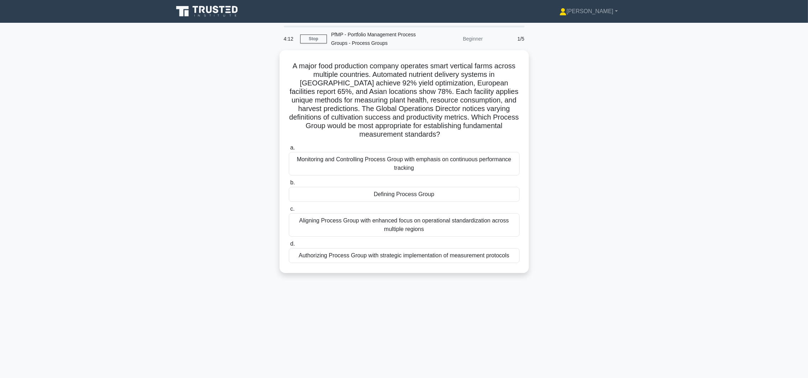
click at [621, 160] on div "A major food production company operates smart vertical farms across multiple c…" at bounding box center [404, 165] width 470 height 231
click at [446, 187] on div "Defining Process Group" at bounding box center [404, 192] width 231 height 15
click at [289, 183] on input "b. Defining Process Group" at bounding box center [289, 181] width 0 height 5
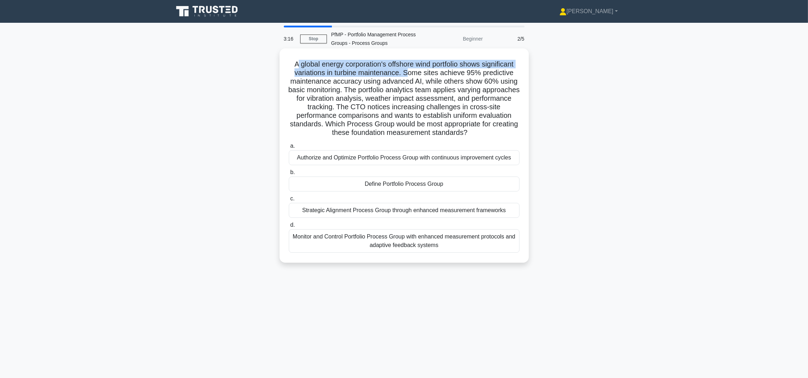
drag, startPoint x: 292, startPoint y: 61, endPoint x: 407, endPoint y: 72, distance: 115.9
click at [407, 72] on h5 "A global energy corporation's offshore wind portfolio shows significant variati…" at bounding box center [404, 99] width 232 height 78
drag, startPoint x: 407, startPoint y: 72, endPoint x: 405, endPoint y: 100, distance: 28.2
click at [405, 100] on h5 "A global energy corporation's offshore wind portfolio shows significant variati…" at bounding box center [404, 99] width 232 height 78
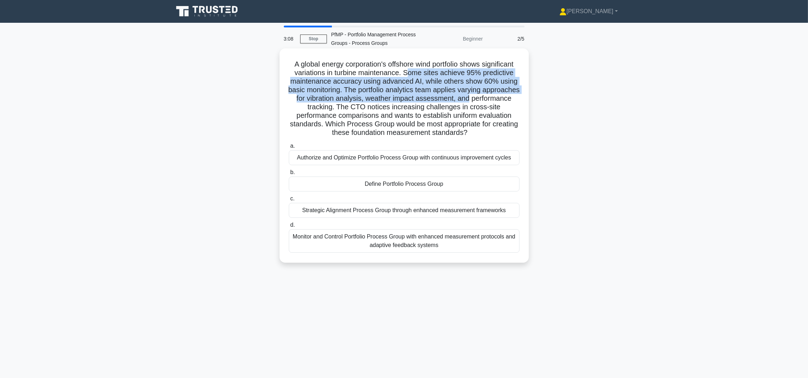
drag, startPoint x: 407, startPoint y: 77, endPoint x: 518, endPoint y: 97, distance: 112.5
click at [518, 97] on h5 "A global energy corporation's offshore wind portfolio shows significant variati…" at bounding box center [404, 99] width 232 height 78
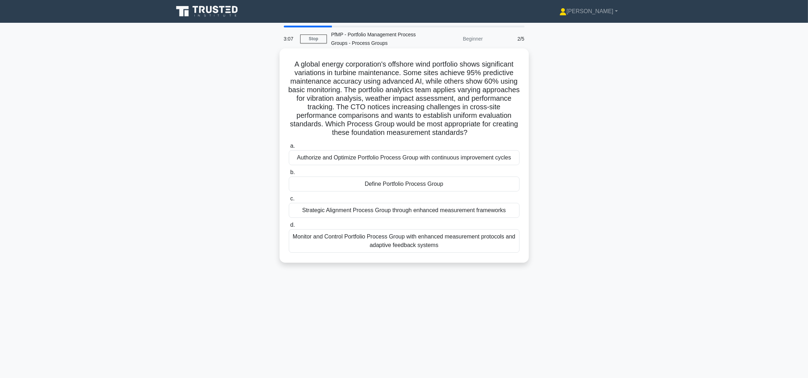
click at [383, 110] on h5 "A global energy corporation's offshore wind portfolio shows significant variati…" at bounding box center [404, 99] width 232 height 78
click at [309, 159] on div "Authorize and Optimize Portfolio Process Group with continuous improvement cycl…" at bounding box center [404, 157] width 231 height 15
click at [289, 148] on input "a. Authorize and Optimize Portfolio Process Group with continuous improvement c…" at bounding box center [289, 146] width 0 height 5
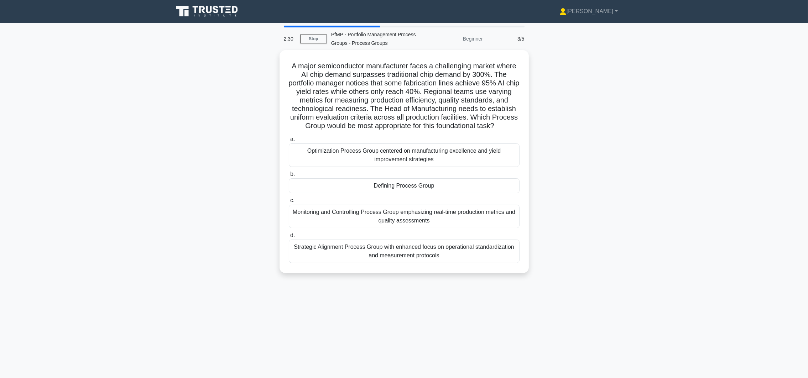
click at [298, 36] on div "2:30" at bounding box center [290, 39] width 21 height 14
click at [304, 37] on link "Stop" at bounding box center [313, 39] width 27 height 9
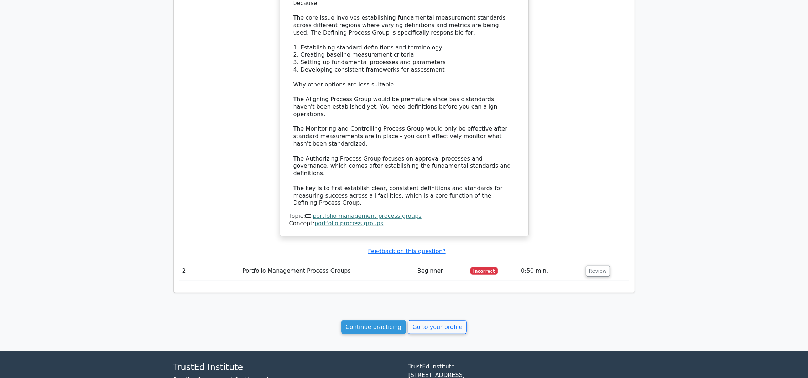
scroll to position [641, 0]
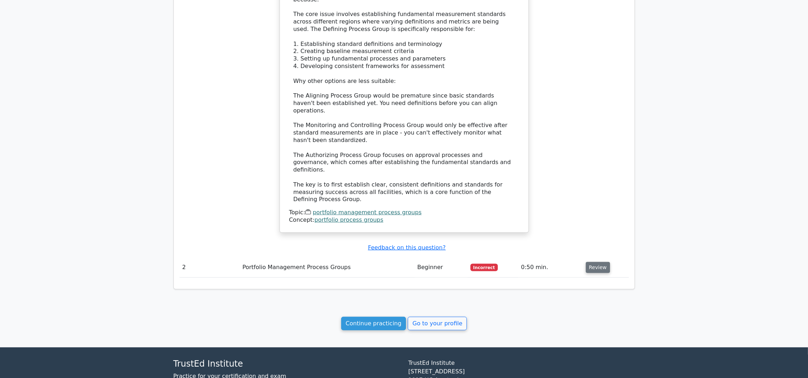
click at [599, 262] on button "Review" at bounding box center [598, 267] width 24 height 11
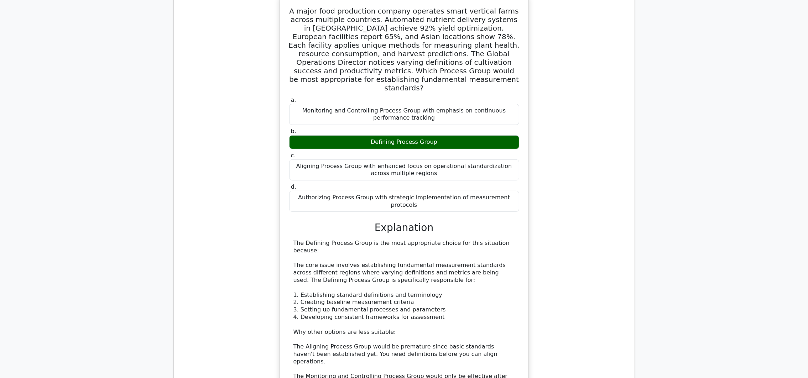
scroll to position [445, 0]
